Goal: Navigation & Orientation: Find specific page/section

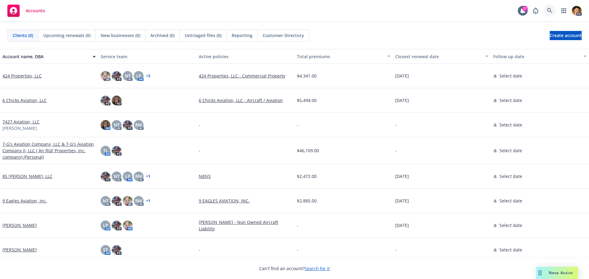
click at [548, 10] on icon at bounding box center [550, 11] width 6 height 6
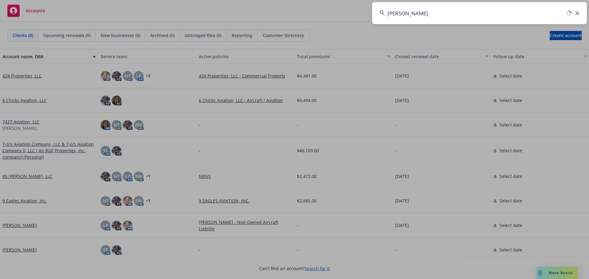
type input "klier"
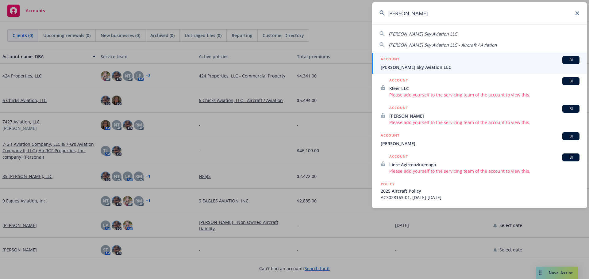
click at [407, 60] on div "ACCOUNT BI" at bounding box center [480, 60] width 199 height 8
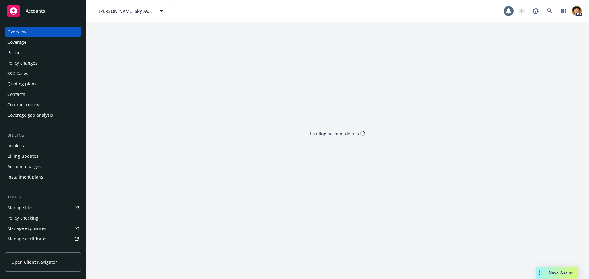
click at [28, 209] on div "Manage files" at bounding box center [20, 208] width 26 height 10
